Goal: Information Seeking & Learning: Learn about a topic

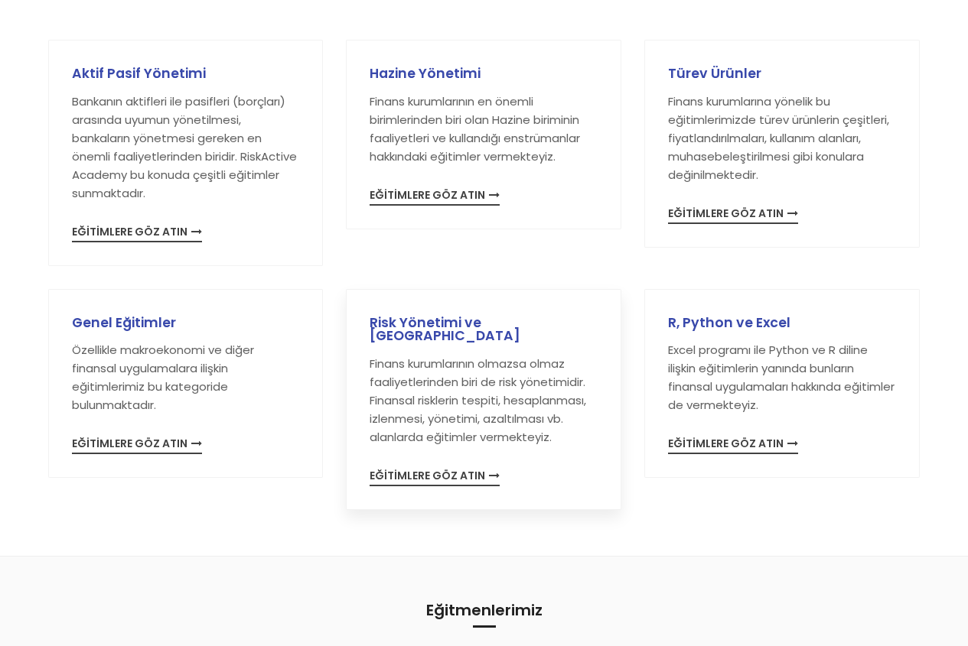
scroll to position [230, 0]
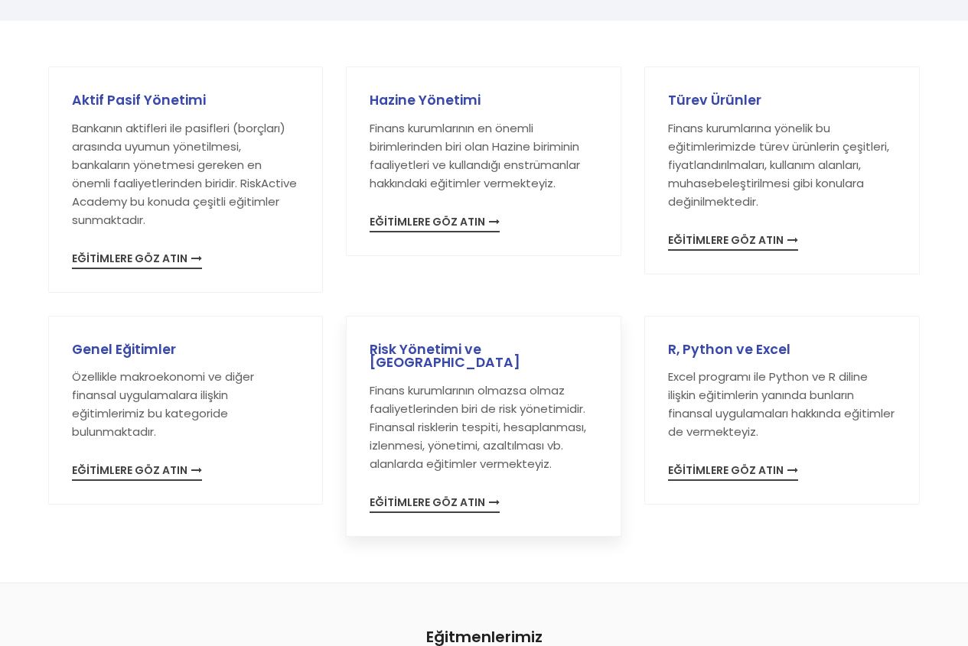
click at [444, 497] on span "EĞİTİMLERE GÖZ ATIN" at bounding box center [435, 505] width 130 height 16
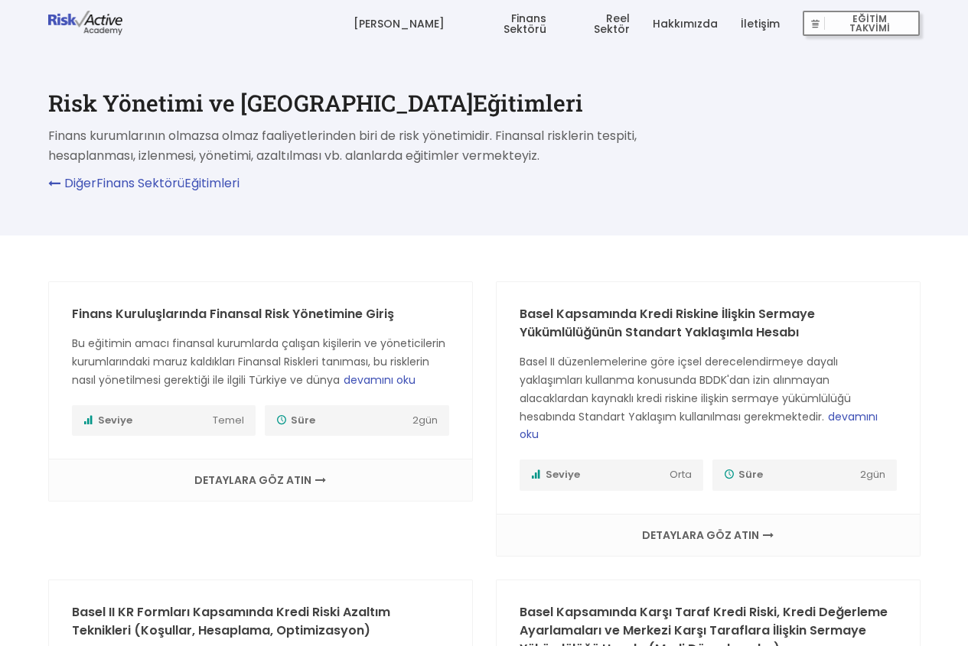
scroll to position [77, 0]
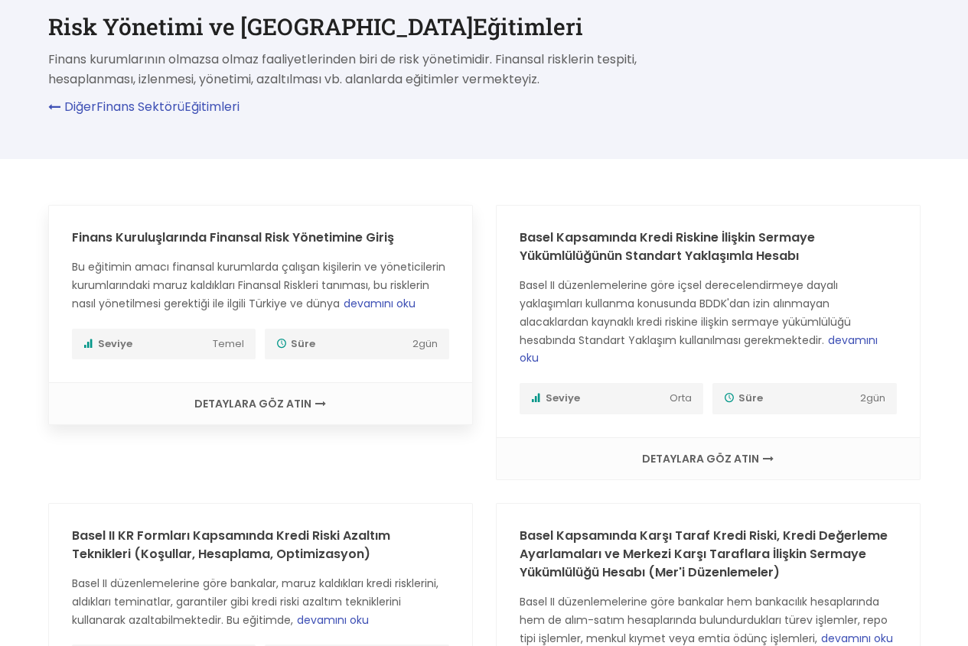
click at [266, 399] on span "DETAYLARA GÖZ ATIN" at bounding box center [260, 404] width 392 height 11
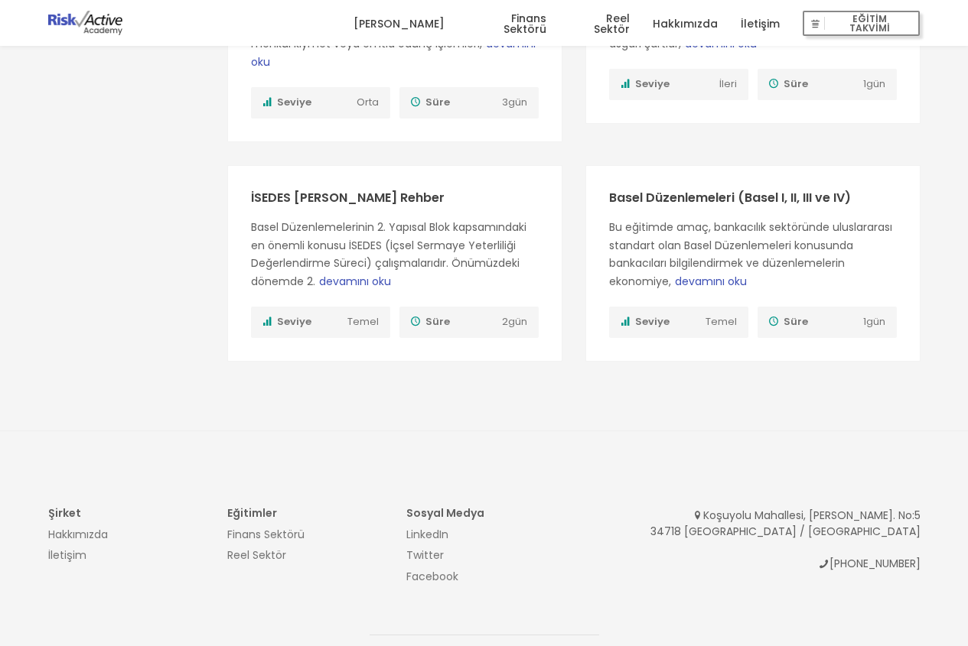
scroll to position [1614, 0]
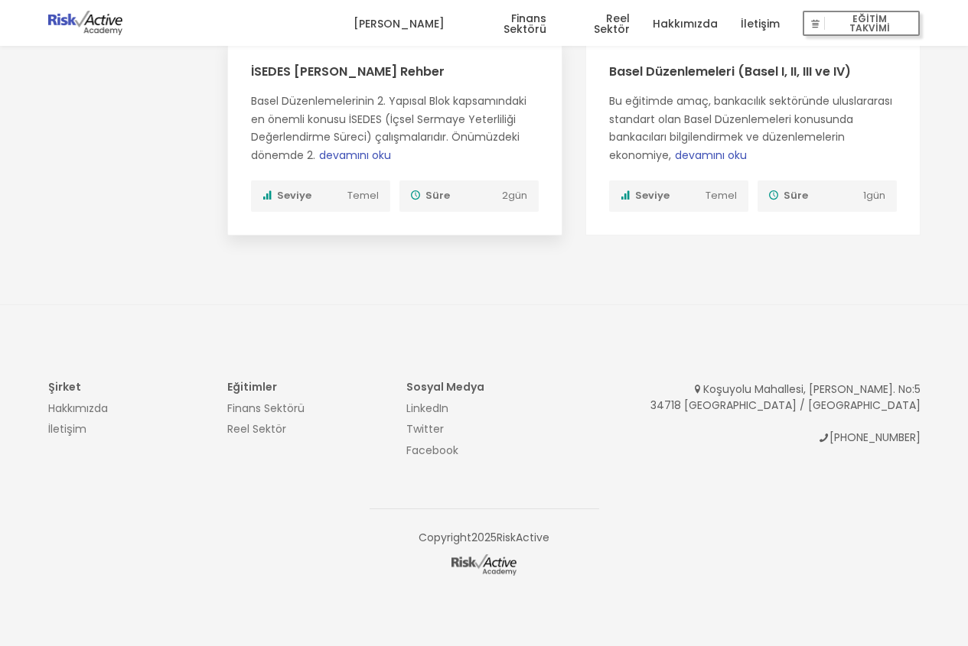
click at [363, 151] on span "devamını oku" at bounding box center [355, 155] width 72 height 15
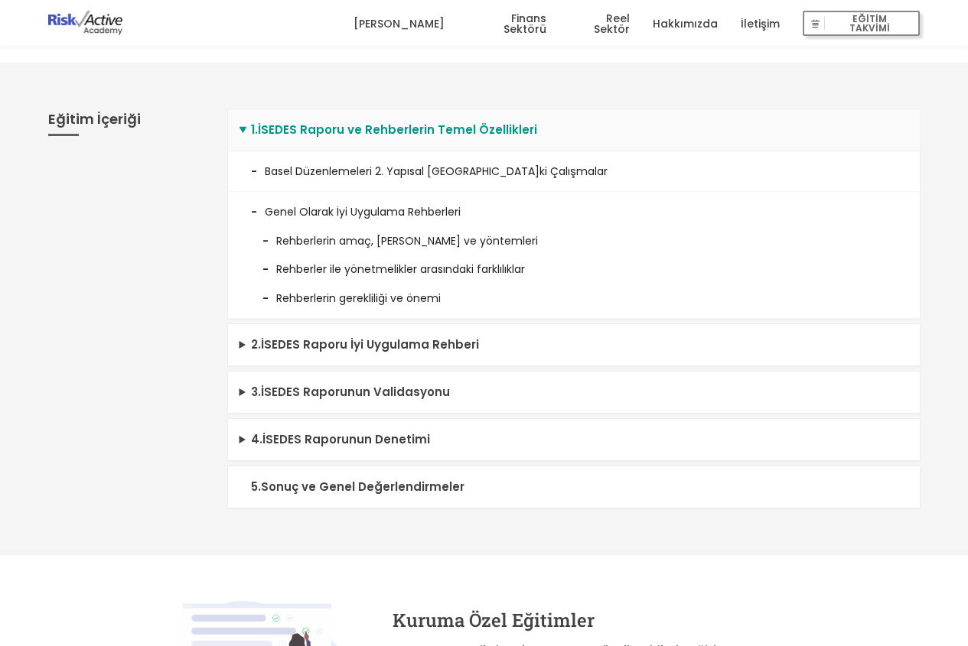
scroll to position [383, 0]
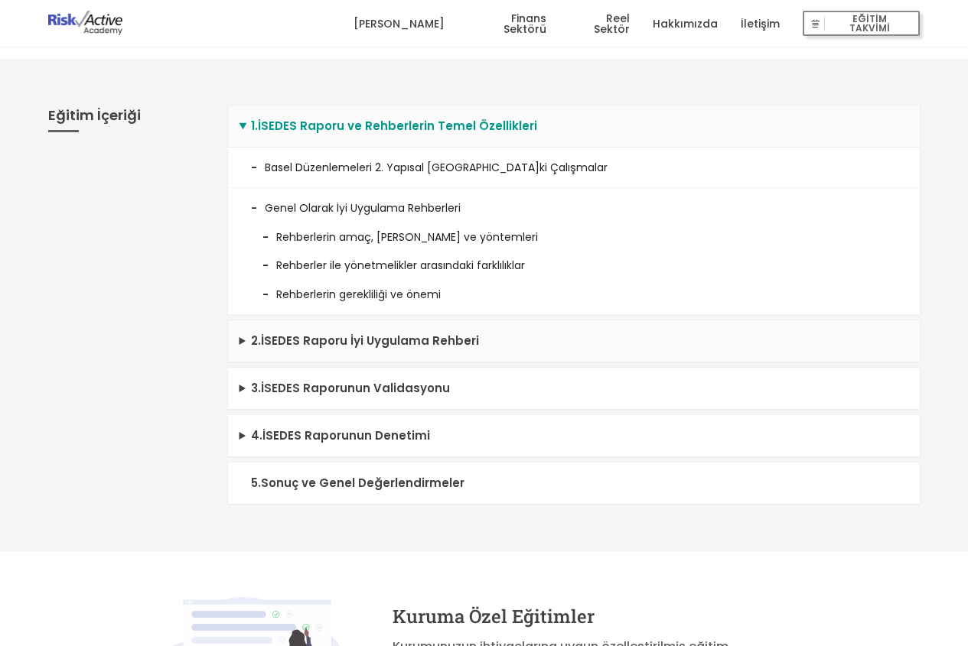
click at [246, 340] on summary "2 . İSEDES Raporu İyi Uygulama Rehberi" at bounding box center [574, 342] width 692 height 42
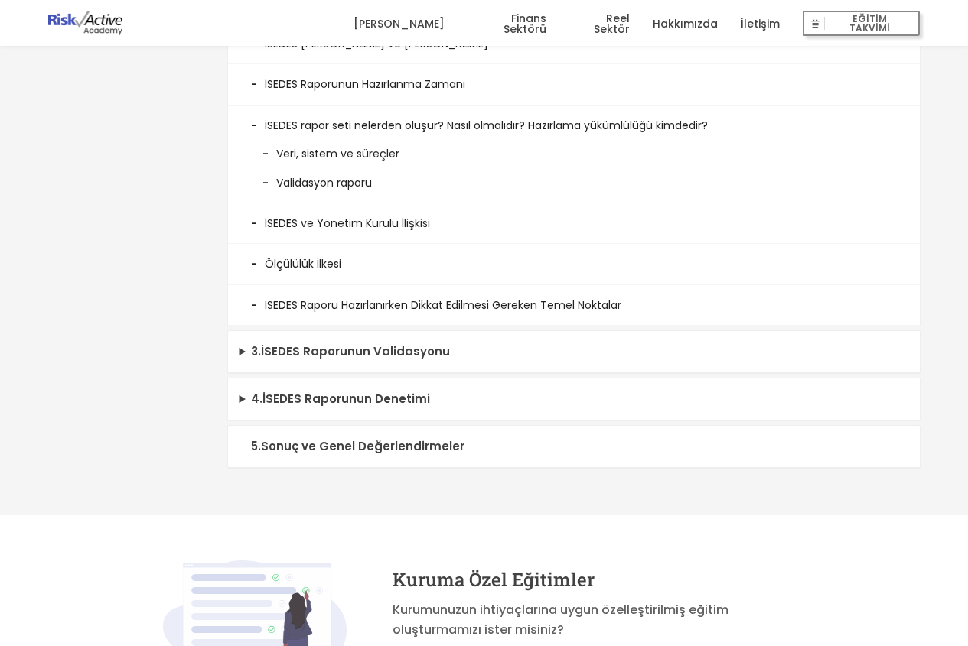
scroll to position [765, 0]
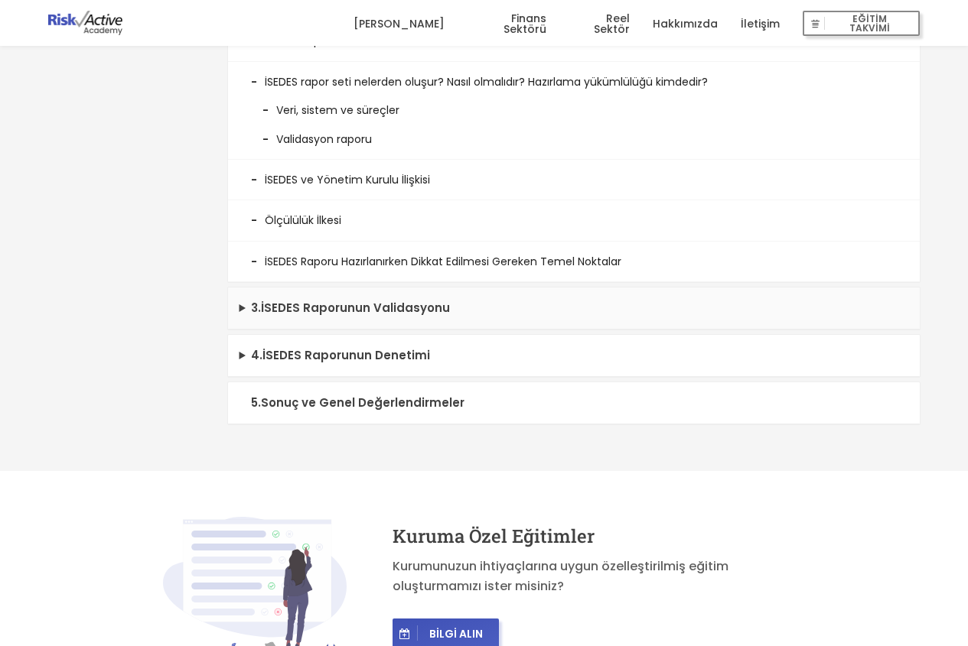
click at [252, 313] on summary "3 . İSEDES Raporunun Validasyonu" at bounding box center [574, 309] width 692 height 42
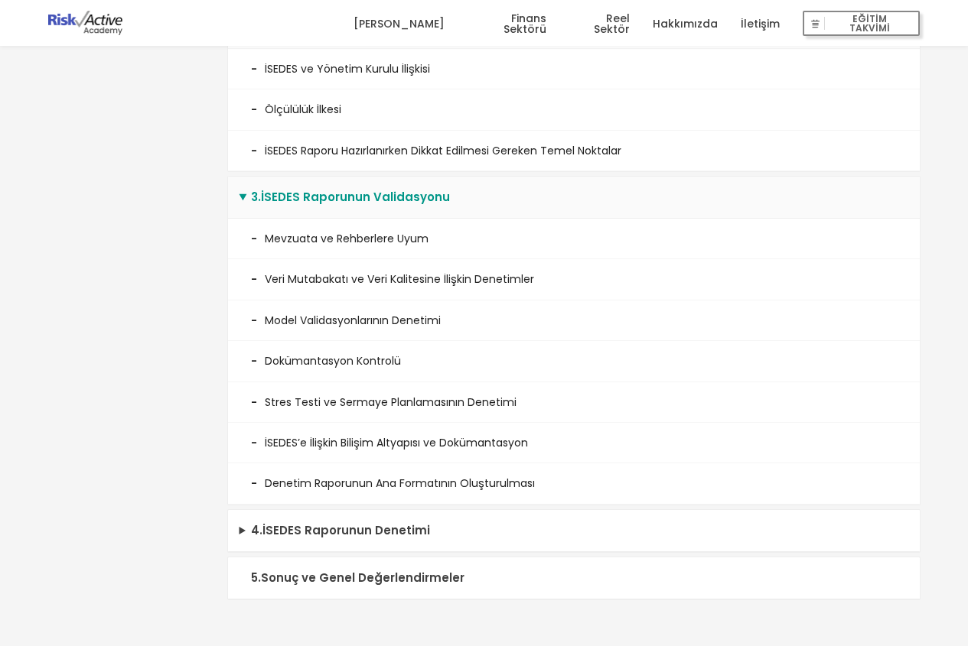
scroll to position [1071, 0]
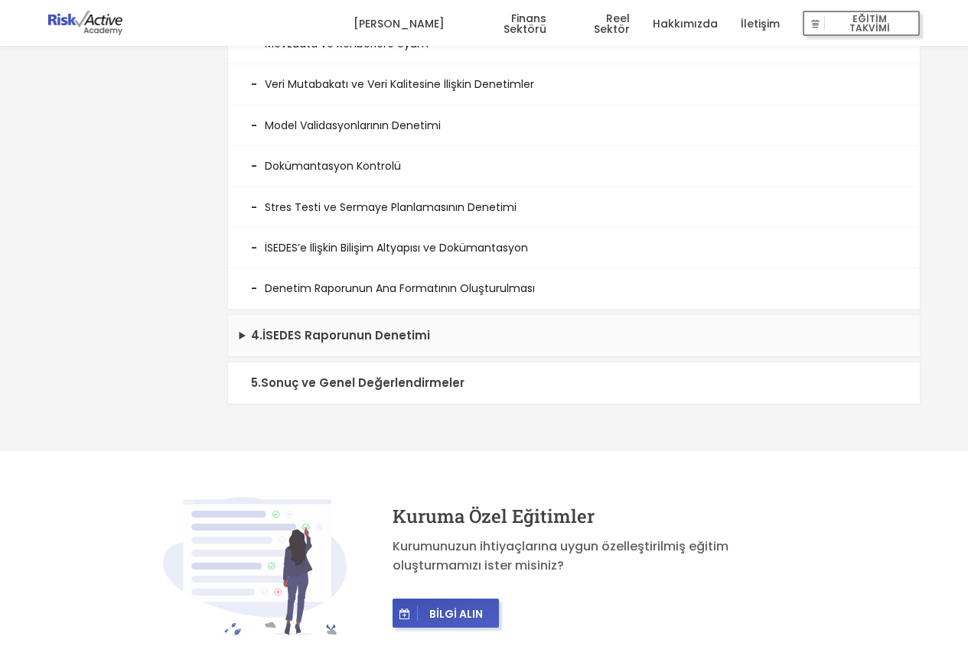
click at [252, 340] on summary "4 . İSEDES Raporunun Denetimi" at bounding box center [574, 336] width 692 height 42
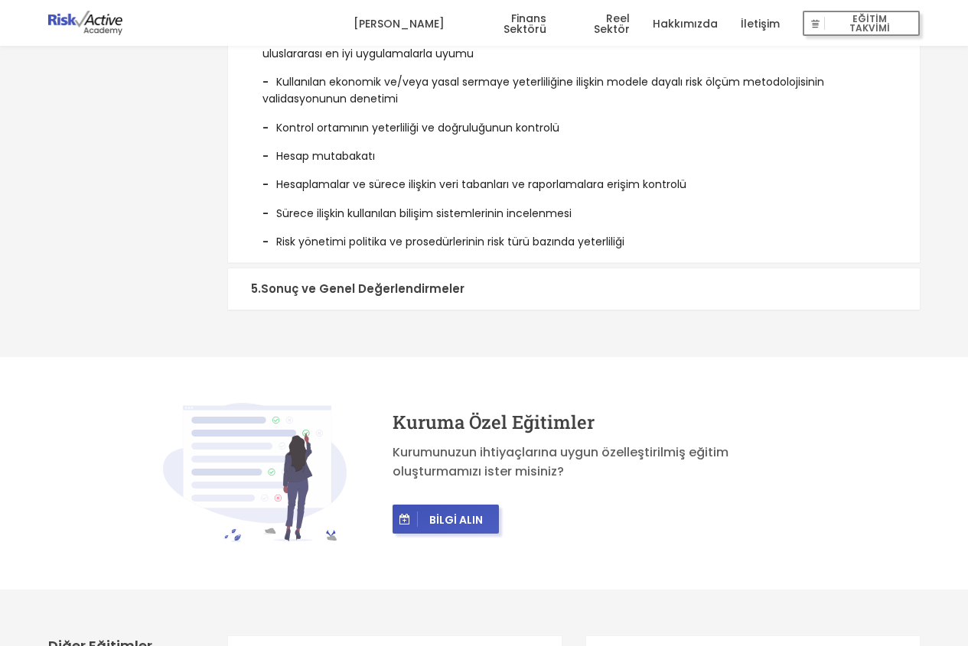
scroll to position [1760, 0]
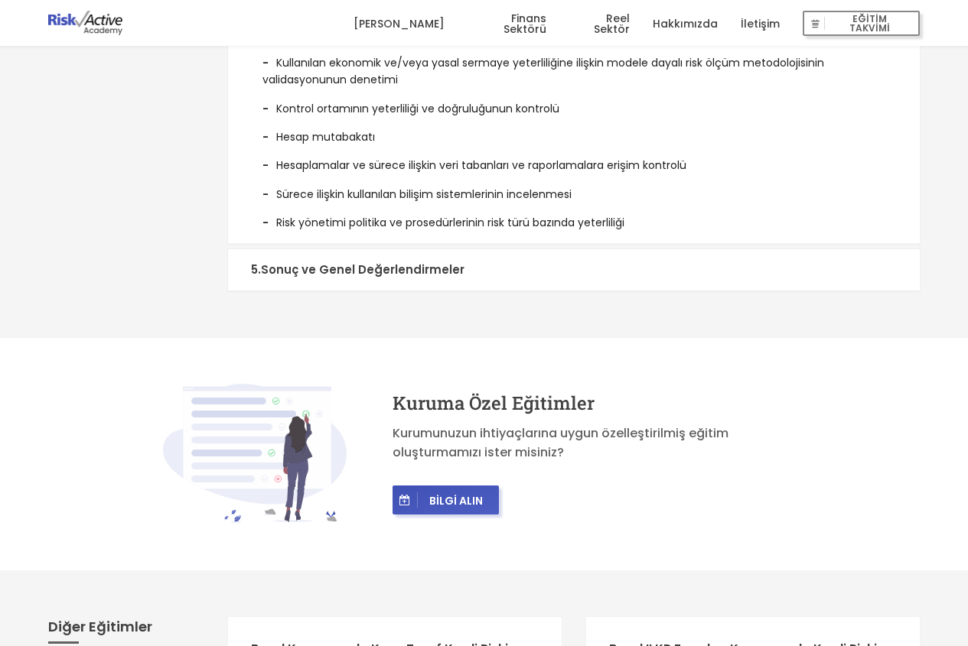
click at [322, 276] on summary "5 . Sonuç ve Genel Değerlendirmeler" at bounding box center [574, 270] width 692 height 42
click at [331, 272] on summary "5 . Sonuç ve Genel Değerlendirmeler" at bounding box center [574, 270] width 692 height 42
click at [357, 262] on summary "5 . Sonuç ve Genel Değerlendirmeler" at bounding box center [574, 270] width 692 height 42
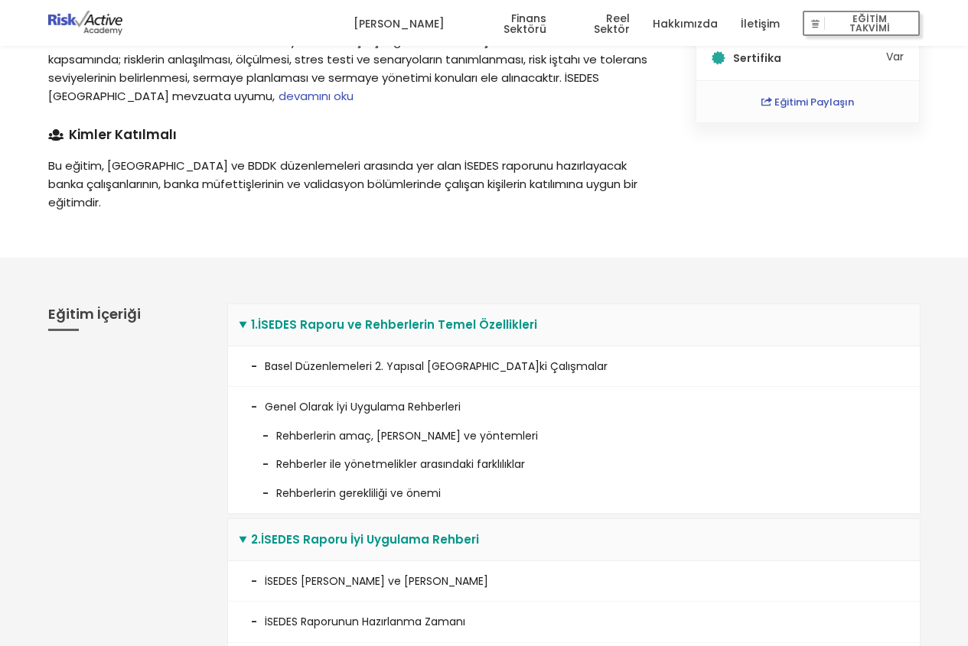
scroll to position [0, 0]
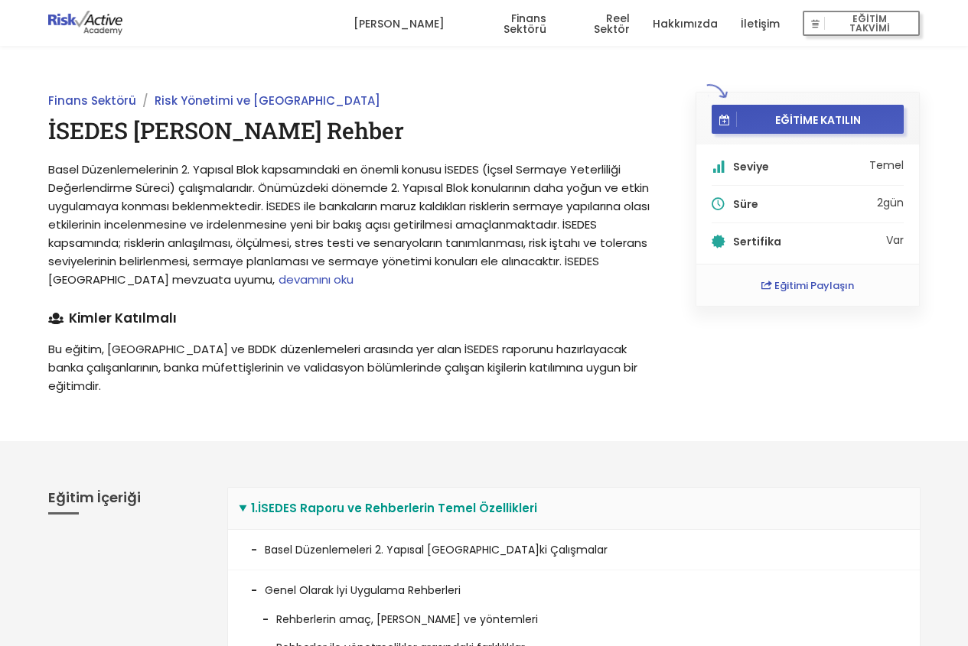
click at [758, 23] on link "İletişim" at bounding box center [760, 24] width 39 height 46
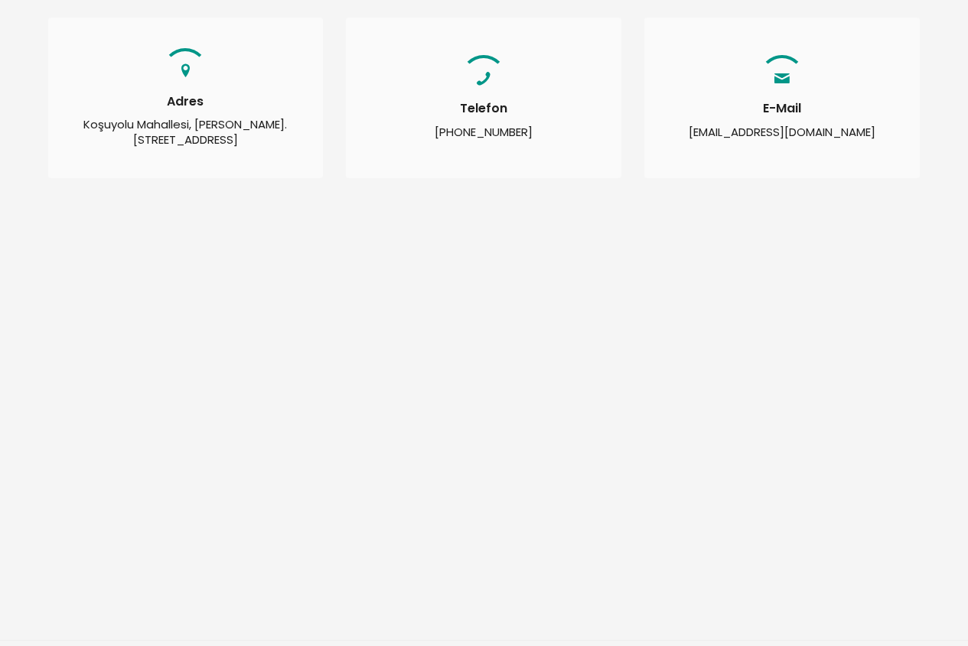
scroll to position [306, 0]
